Goal: Check status: Check status

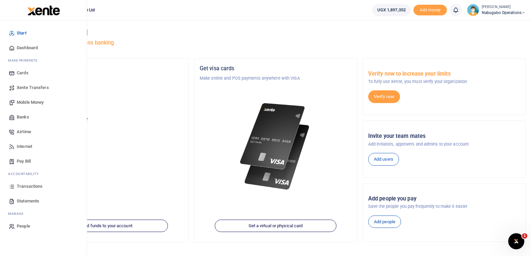
click at [32, 185] on span "Transactions" at bounding box center [30, 186] width 26 height 7
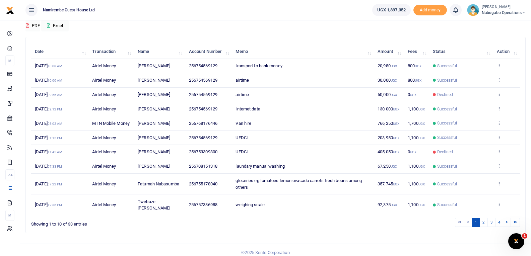
scroll to position [71, 0]
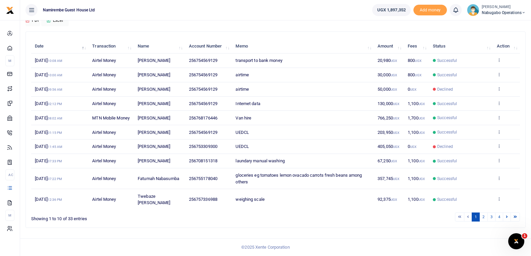
click at [62, 220] on div "Showing 1 to 10 of 33 entries" at bounding box center [131, 217] width 201 height 10
click at [484, 215] on link "2" at bounding box center [483, 217] width 8 height 9
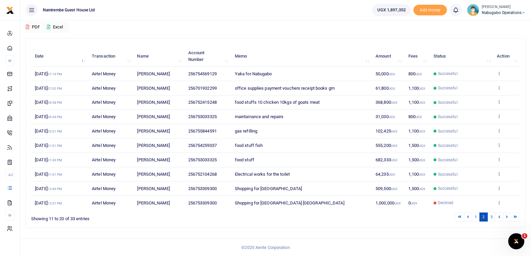
scroll to position [58, 0]
click at [490, 215] on link "3" at bounding box center [491, 217] width 8 height 9
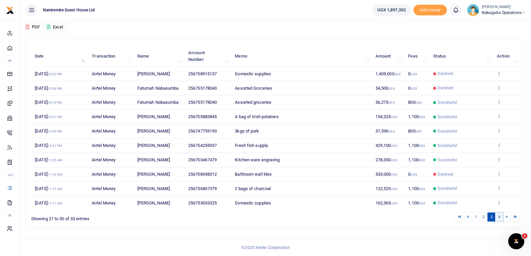
click at [498, 217] on link "4" at bounding box center [499, 217] width 8 height 9
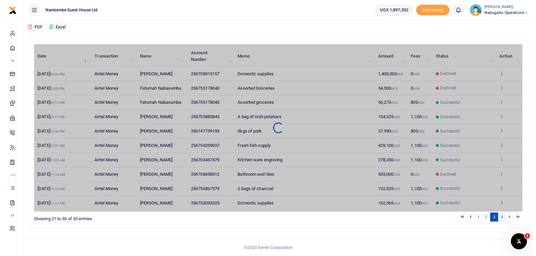
scroll to position [0, 0]
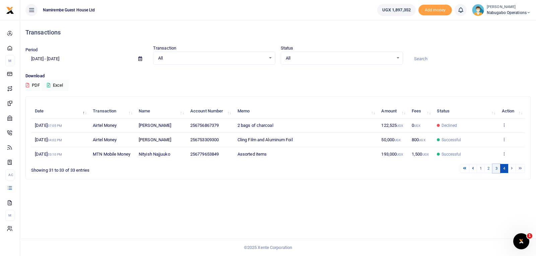
click at [496, 168] on link "3" at bounding box center [496, 168] width 8 height 9
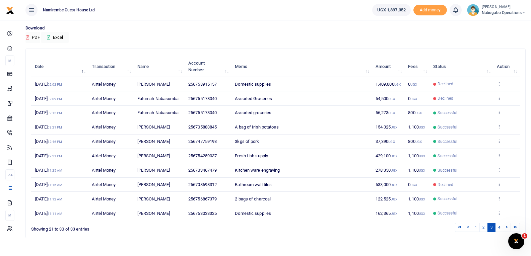
scroll to position [58, 0]
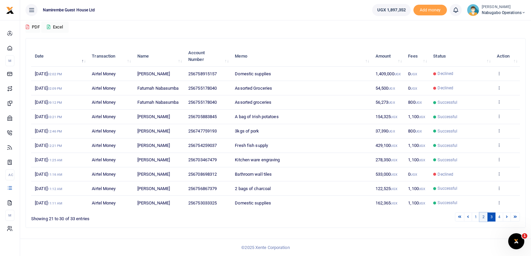
click at [482, 216] on link "2" at bounding box center [483, 217] width 8 height 9
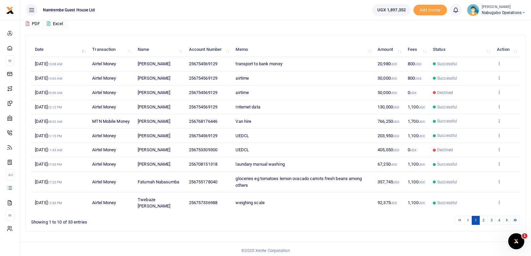
scroll to position [71, 0]
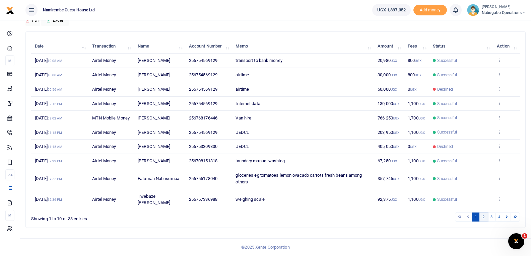
click at [482, 216] on link "2" at bounding box center [483, 217] width 8 height 9
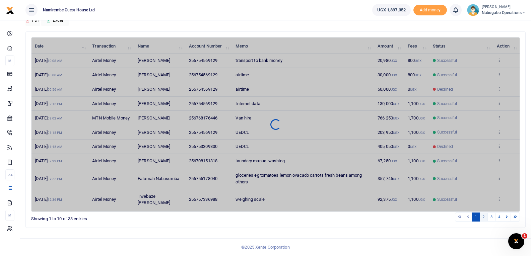
scroll to position [58, 0]
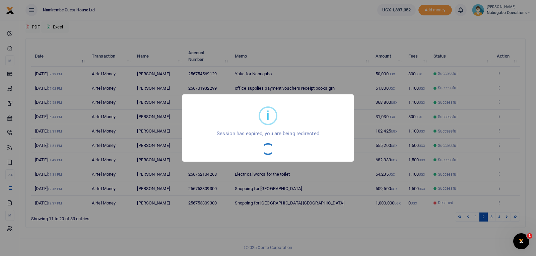
click at [373, 162] on div "i × Session has expired, you are being redirected OK No Cancel" at bounding box center [268, 128] width 536 height 256
